Goal: Check status: Check status

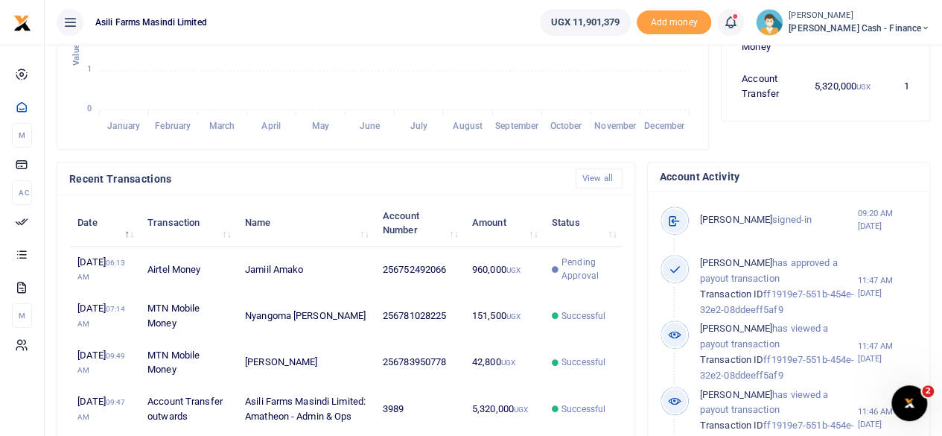
scroll to position [12, 12]
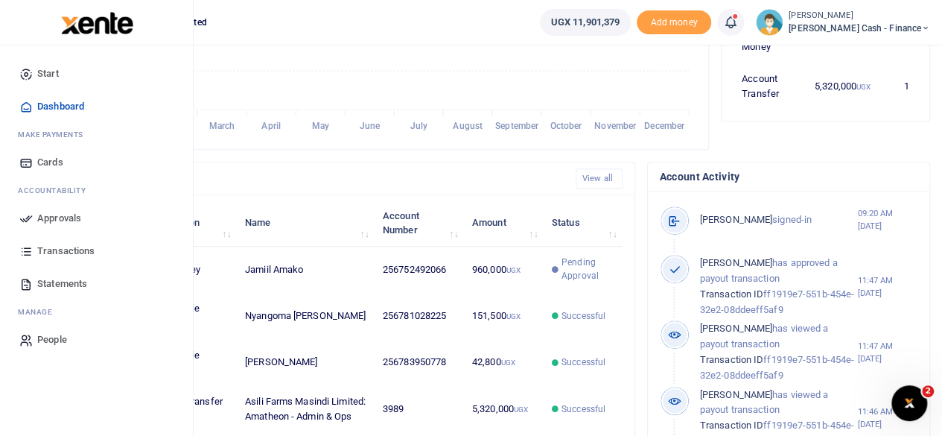
click at [63, 215] on span "Approvals" at bounding box center [59, 218] width 44 height 15
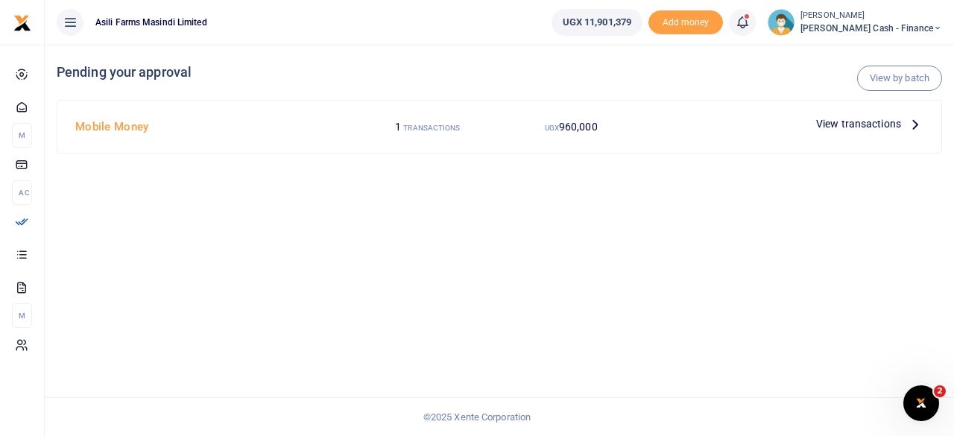
click at [896, 120] on span "View transactions" at bounding box center [858, 123] width 85 height 16
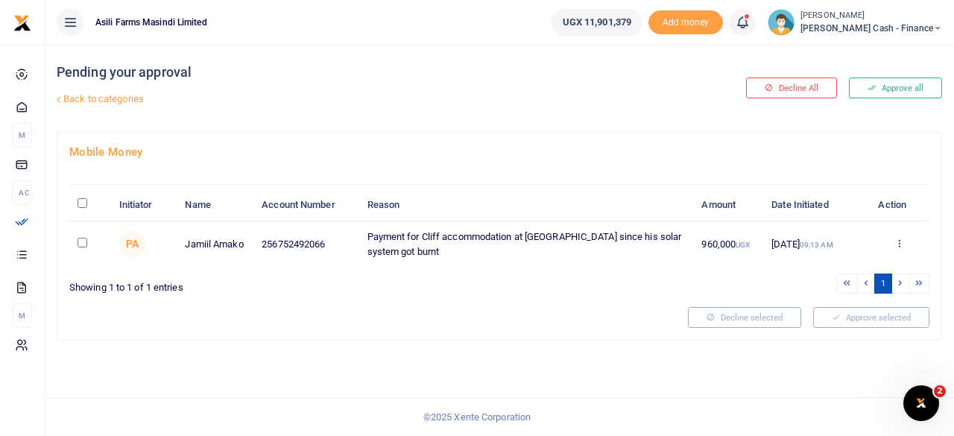
click at [904, 244] on icon at bounding box center [899, 243] width 10 height 10
click at [847, 334] on link "Details" at bounding box center [845, 333] width 118 height 21
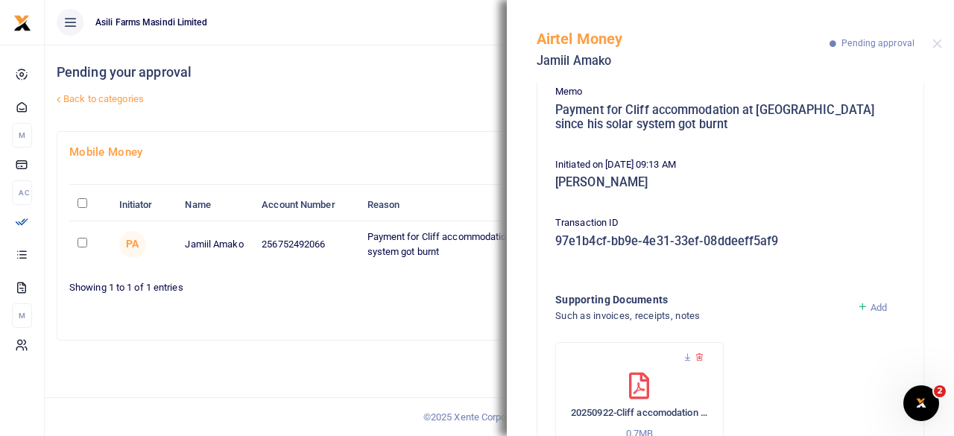
scroll to position [207, 0]
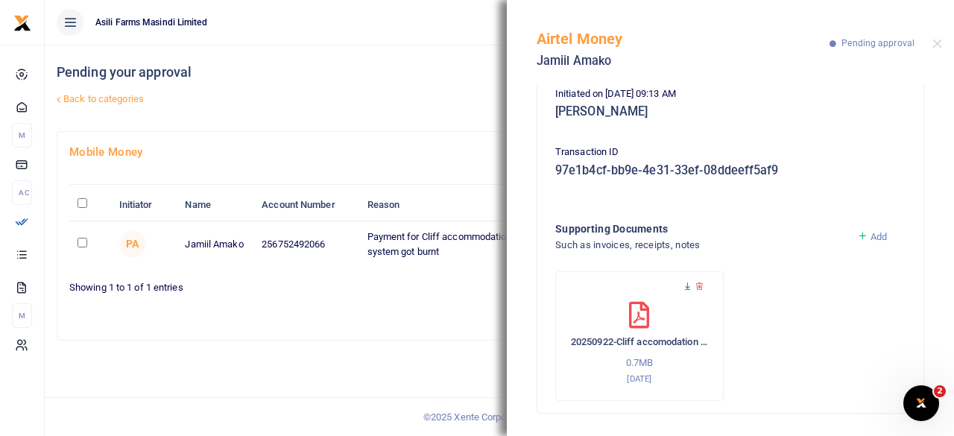
click at [688, 287] on icon at bounding box center [687, 287] width 10 height 10
